Goal: Information Seeking & Learning: Learn about a topic

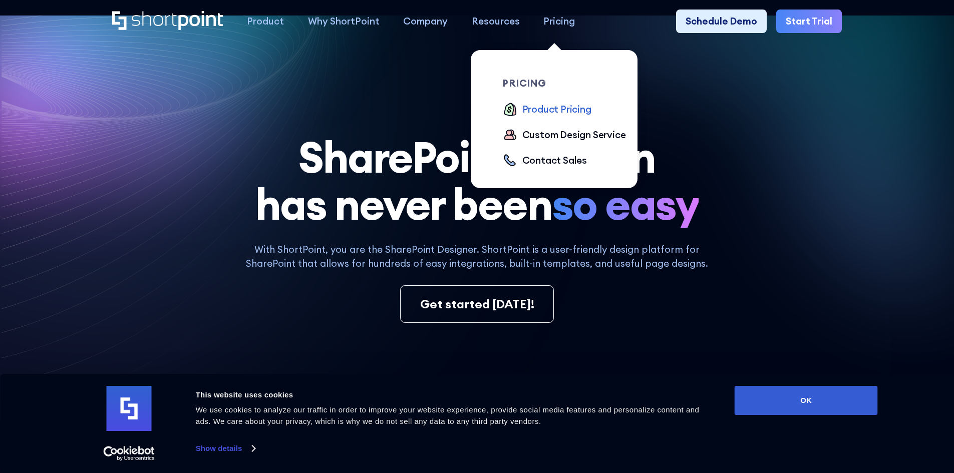
click at [555, 111] on div "Product Pricing" at bounding box center [556, 109] width 69 height 15
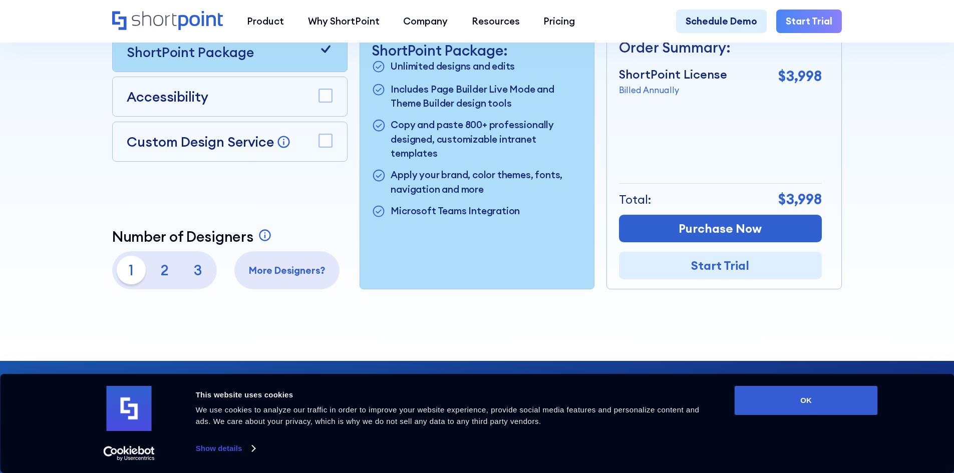
scroll to position [451, 0]
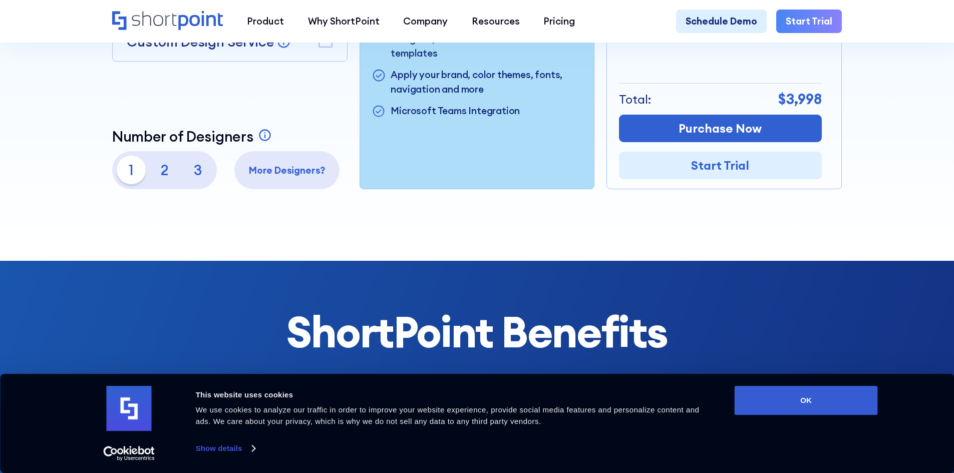
click at [163, 173] on p "2" at bounding box center [164, 170] width 29 height 29
click at [120, 174] on p "1" at bounding box center [131, 170] width 29 height 29
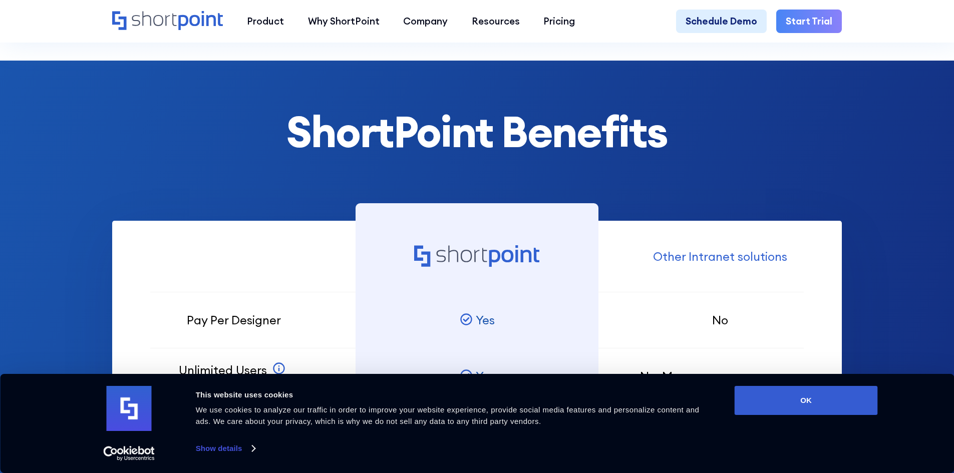
scroll to position [801, 0]
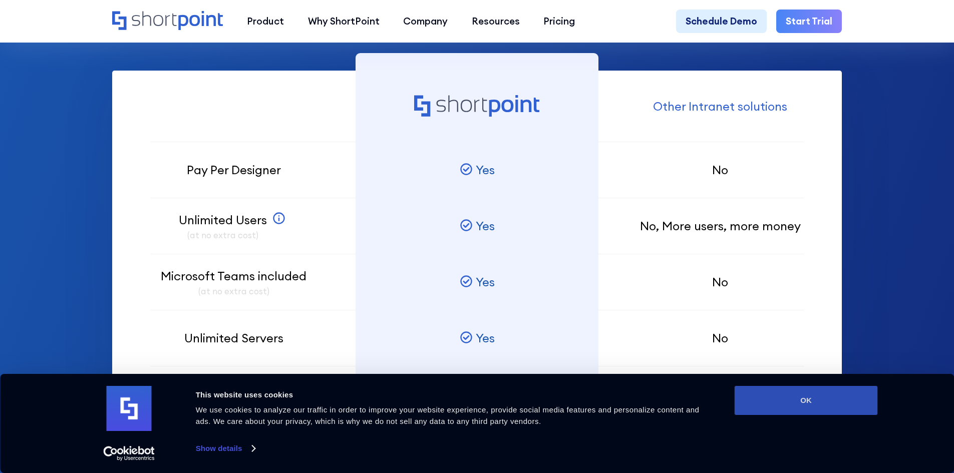
click at [771, 404] on button "OK" at bounding box center [806, 400] width 143 height 29
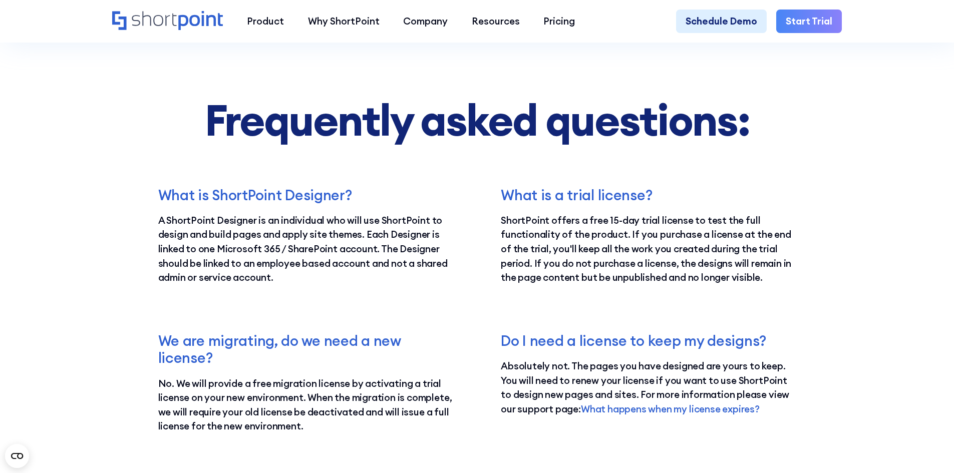
scroll to position [1913, 0]
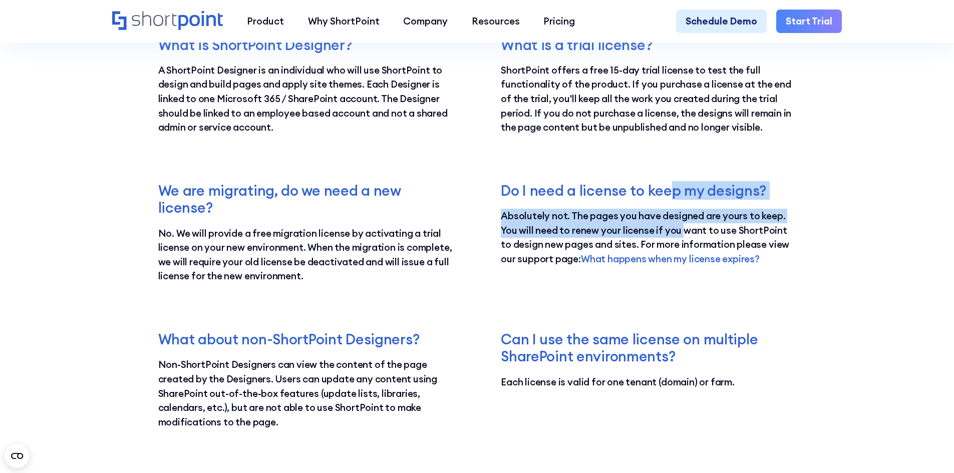
drag, startPoint x: 674, startPoint y: 199, endPoint x: 685, endPoint y: 247, distance: 49.8
click at [685, 247] on div "Do I need a license to keep my designs? Absolutely not. The pages you have desi…" at bounding box center [648, 232] width 295 height 101
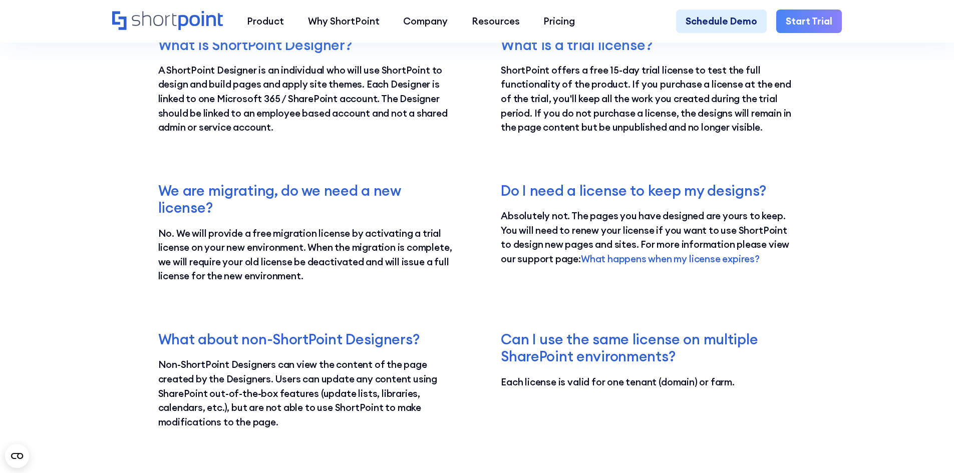
drag, startPoint x: 819, startPoint y: 265, endPoint x: 827, endPoint y: 267, distance: 8.7
click at [819, 265] on section "Frequently asked questions: What is ShortPoint Designer? A ShortPoint Designer …" at bounding box center [477, 189] width 954 height 830
click at [79, 163] on section "Frequently asked questions: What is ShortPoint Designer? A ShortPoint Designer …" at bounding box center [477, 189] width 954 height 830
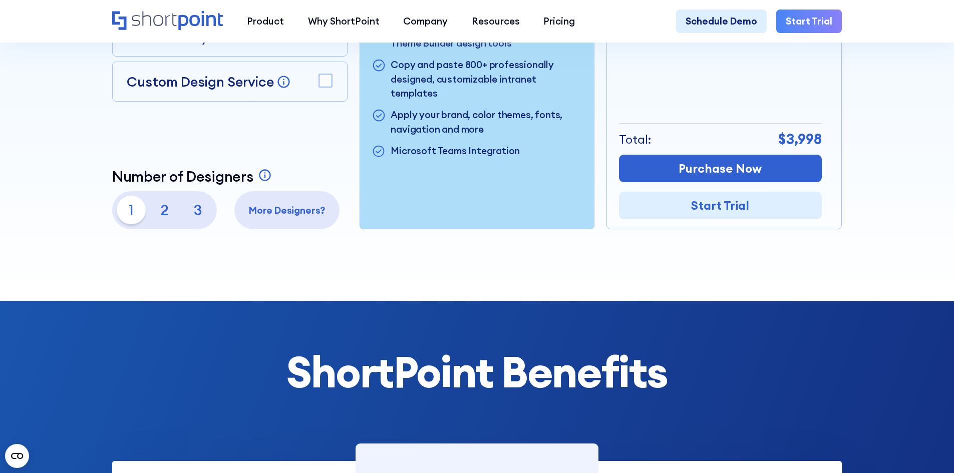
scroll to position [0, 0]
